Goal: Task Accomplishment & Management: Manage account settings

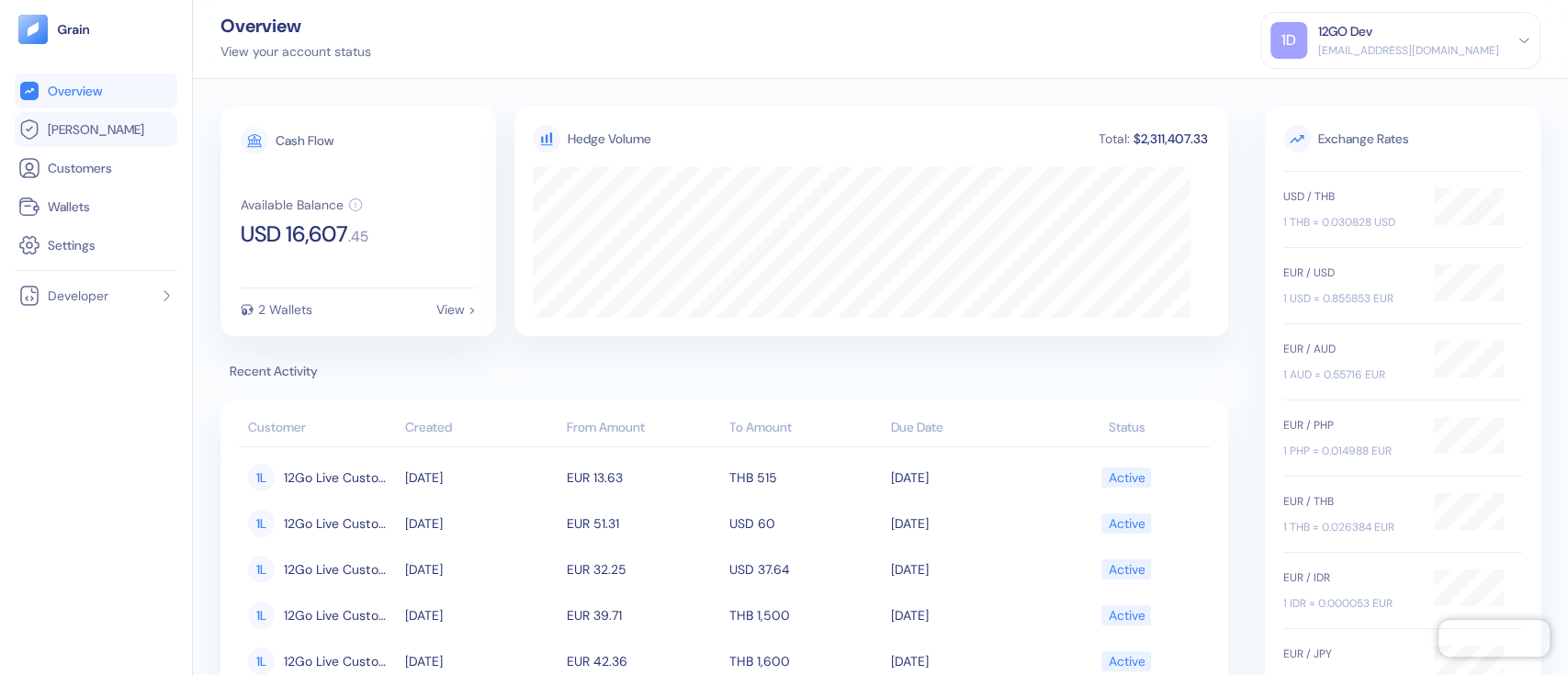
click at [68, 131] on span "[PERSON_NAME]" at bounding box center [96, 129] width 96 height 18
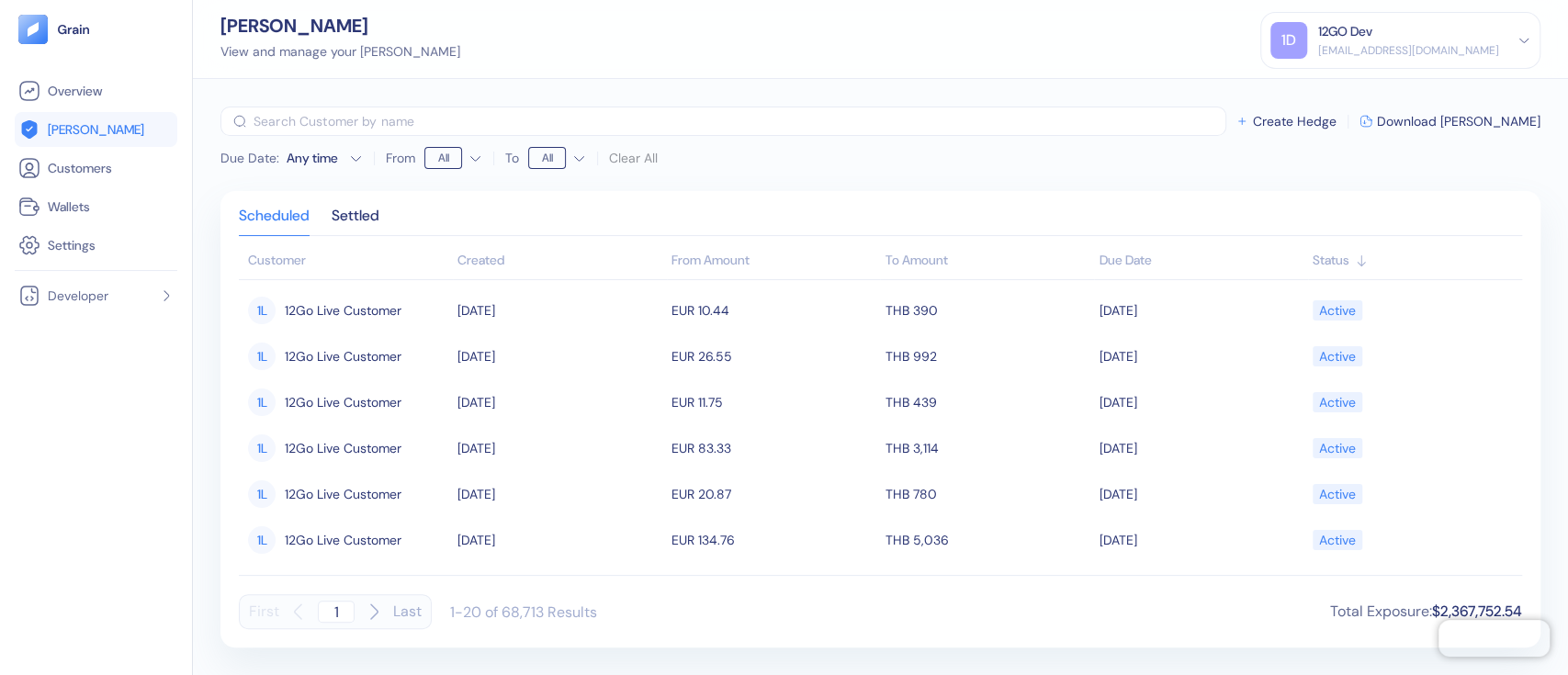
click at [420, 569] on div "Customer Created From Amount To Amount Due Date Status 1L 12Go Live Customer [D…" at bounding box center [880, 412] width 1283 height 324
click at [1496, 44] on div "[EMAIL_ADDRESS][DOMAIN_NAME]" at bounding box center [1407, 50] width 181 height 16
click at [1309, 87] on div "Sign Out" at bounding box center [1318, 91] width 50 height 19
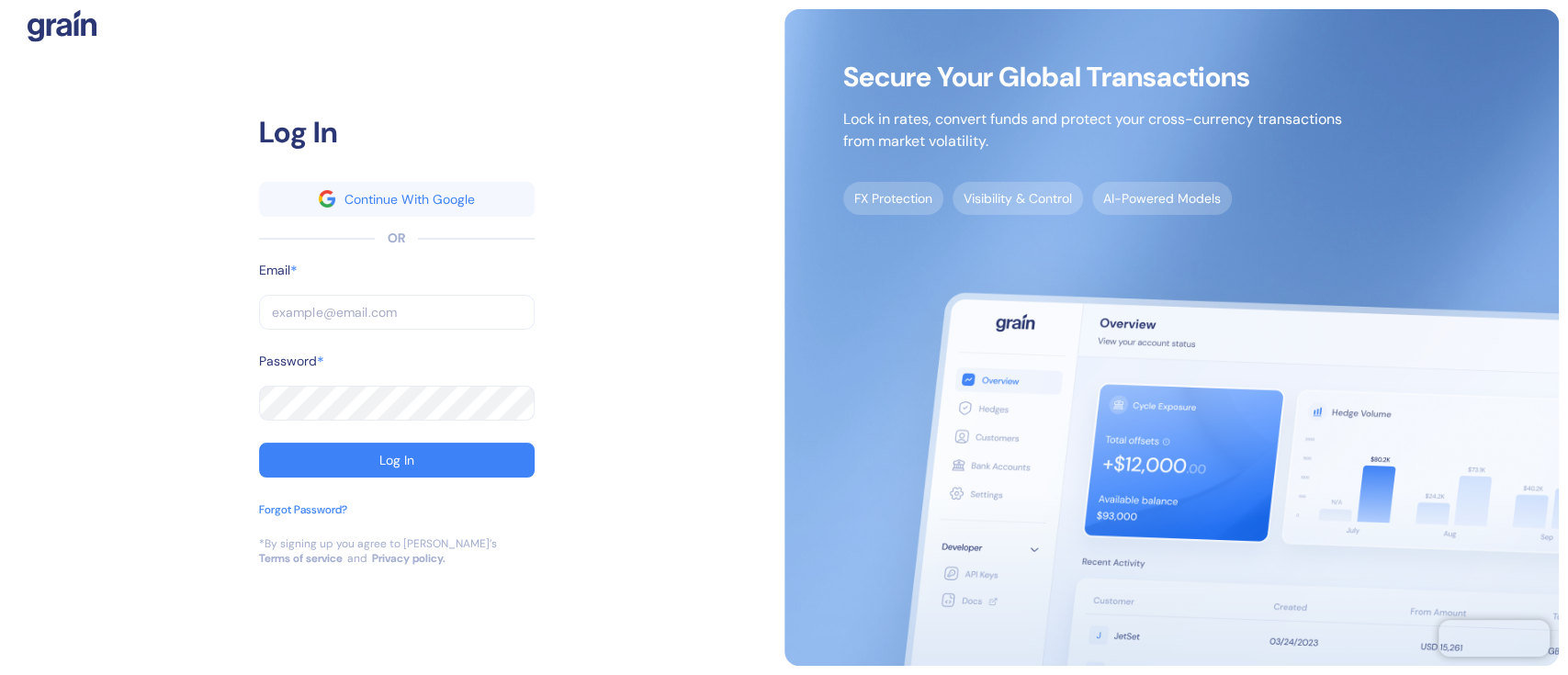
click at [357, 310] on input "text" at bounding box center [396, 312] width 275 height 35
type input "s"
click at [357, 310] on input "s" at bounding box center [396, 312] width 275 height 35
type input "st"
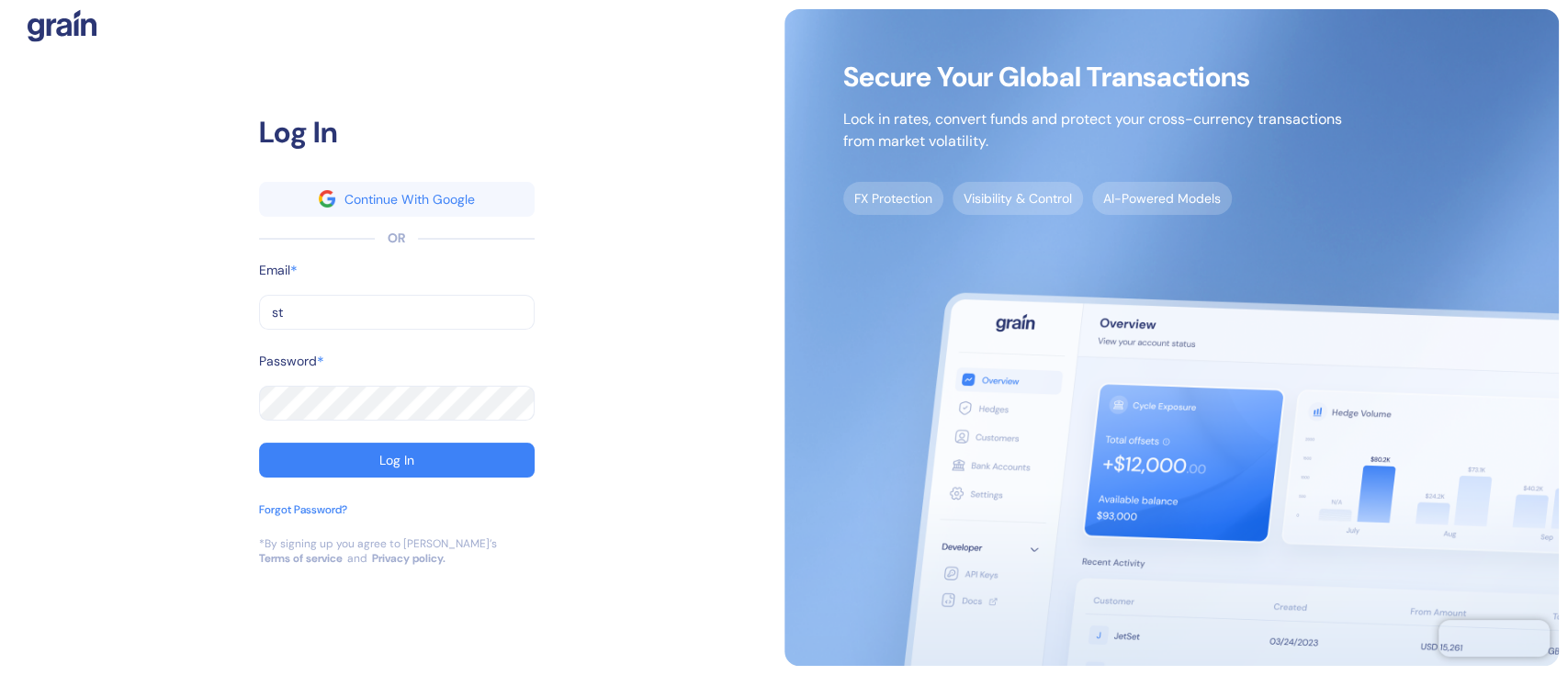
type input "st"
type input "stu"
type input "dev+stuba@grainfinance.co"
